Goal: Find specific page/section: Find specific page/section

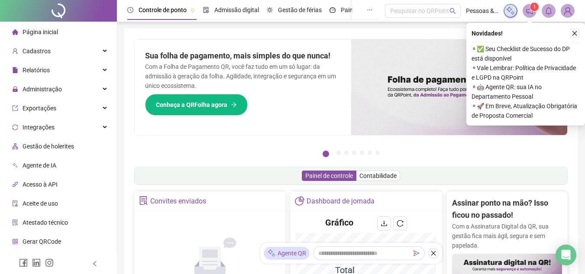
click at [579, 32] on button "button" at bounding box center [574, 33] width 10 height 10
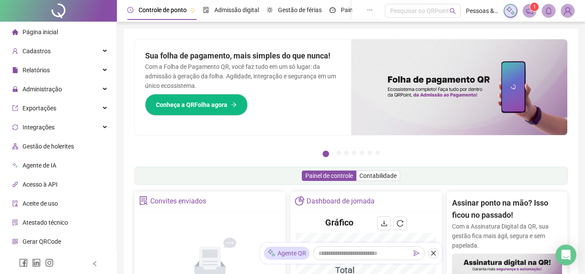
click at [63, 31] on li "Página inicial" at bounding box center [58, 31] width 113 height 17
click at [51, 74] on div "Relatórios" at bounding box center [58, 69] width 113 height 17
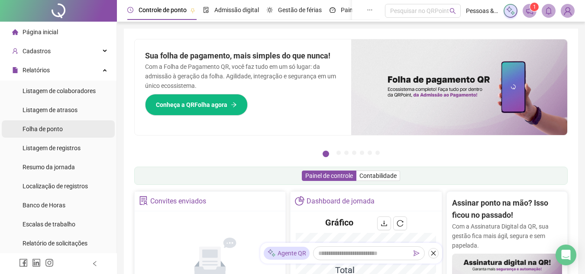
click at [54, 132] on span "Folha de ponto" at bounding box center [42, 128] width 40 height 7
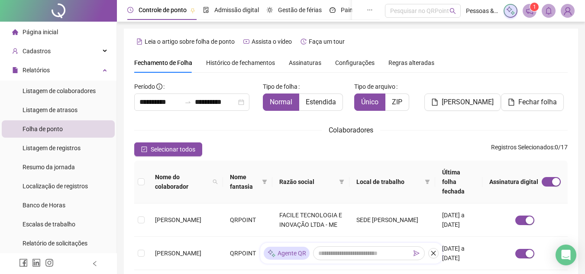
click at [58, 29] on li "Página inicial" at bounding box center [58, 31] width 113 height 17
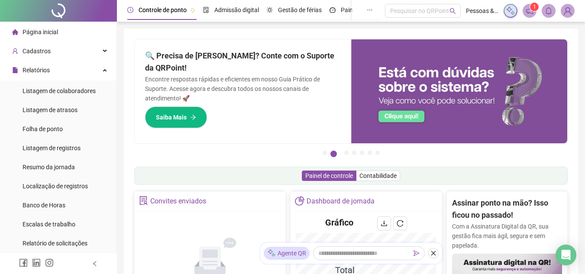
click at [527, 16] on span at bounding box center [529, 11] width 14 height 14
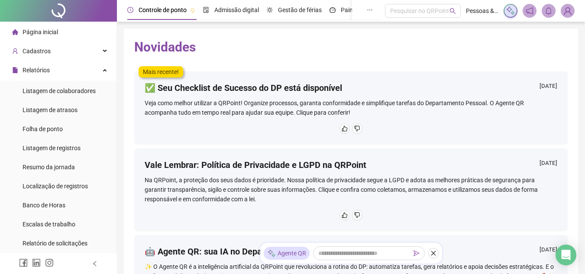
click at [55, 29] on span "Página inicial" at bounding box center [39, 32] width 35 height 7
